Goal: Transaction & Acquisition: Purchase product/service

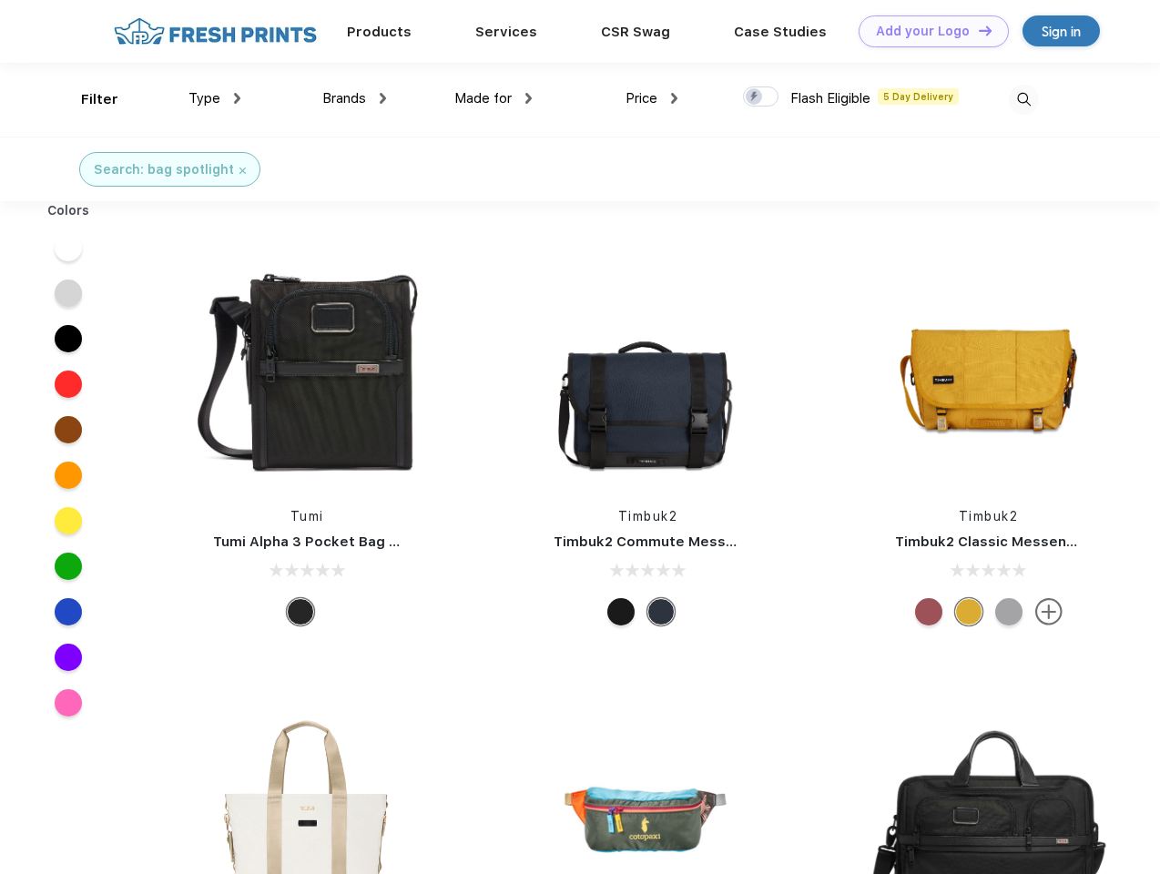
click at [927, 31] on link "Add your Logo Design Tool" at bounding box center [934, 31] width 150 height 32
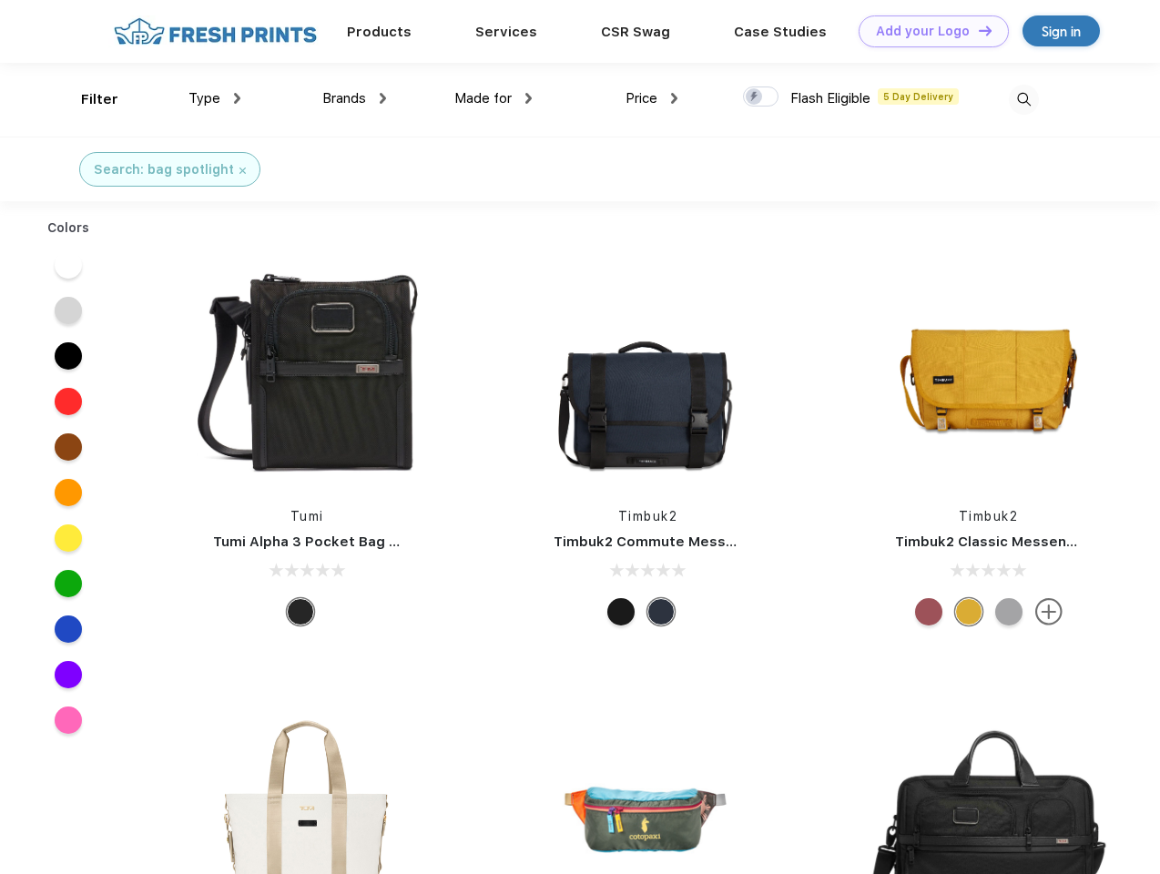
click at [0, 0] on div "Design Tool" at bounding box center [0, 0] width 0 height 0
click at [977, 30] on link "Add your Logo Design Tool" at bounding box center [934, 31] width 150 height 32
click at [87, 99] on div "Filter" at bounding box center [99, 99] width 37 height 21
click at [215, 98] on span "Type" at bounding box center [205, 98] width 32 height 16
click at [354, 98] on span "Brands" at bounding box center [344, 98] width 44 height 16
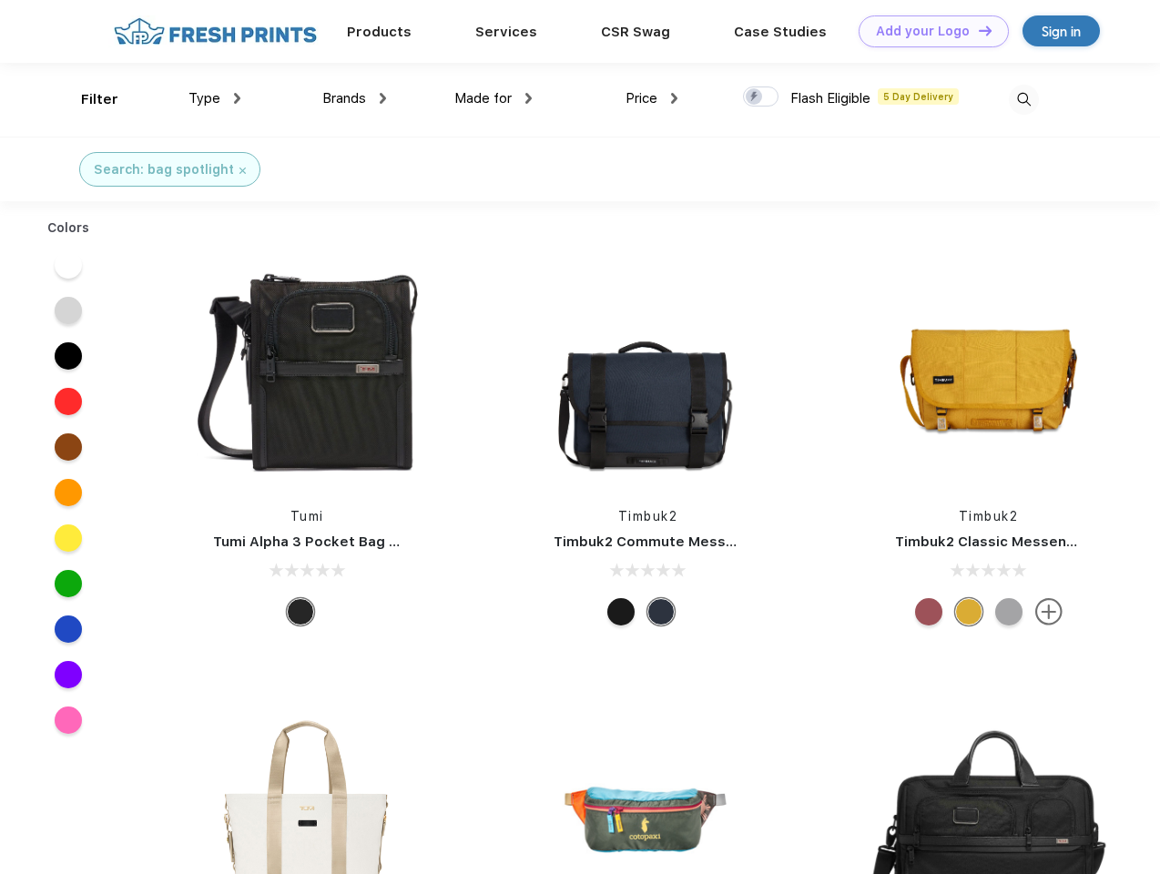
click at [494, 98] on span "Made for" at bounding box center [482, 98] width 57 height 16
click at [652, 98] on span "Price" at bounding box center [642, 98] width 32 height 16
click at [761, 97] on div at bounding box center [761, 97] width 36 height 20
click at [755, 97] on input "checkbox" at bounding box center [749, 92] width 12 height 12
click at [1024, 99] on img at bounding box center [1024, 100] width 30 height 30
